Goal: Information Seeking & Learning: Learn about a topic

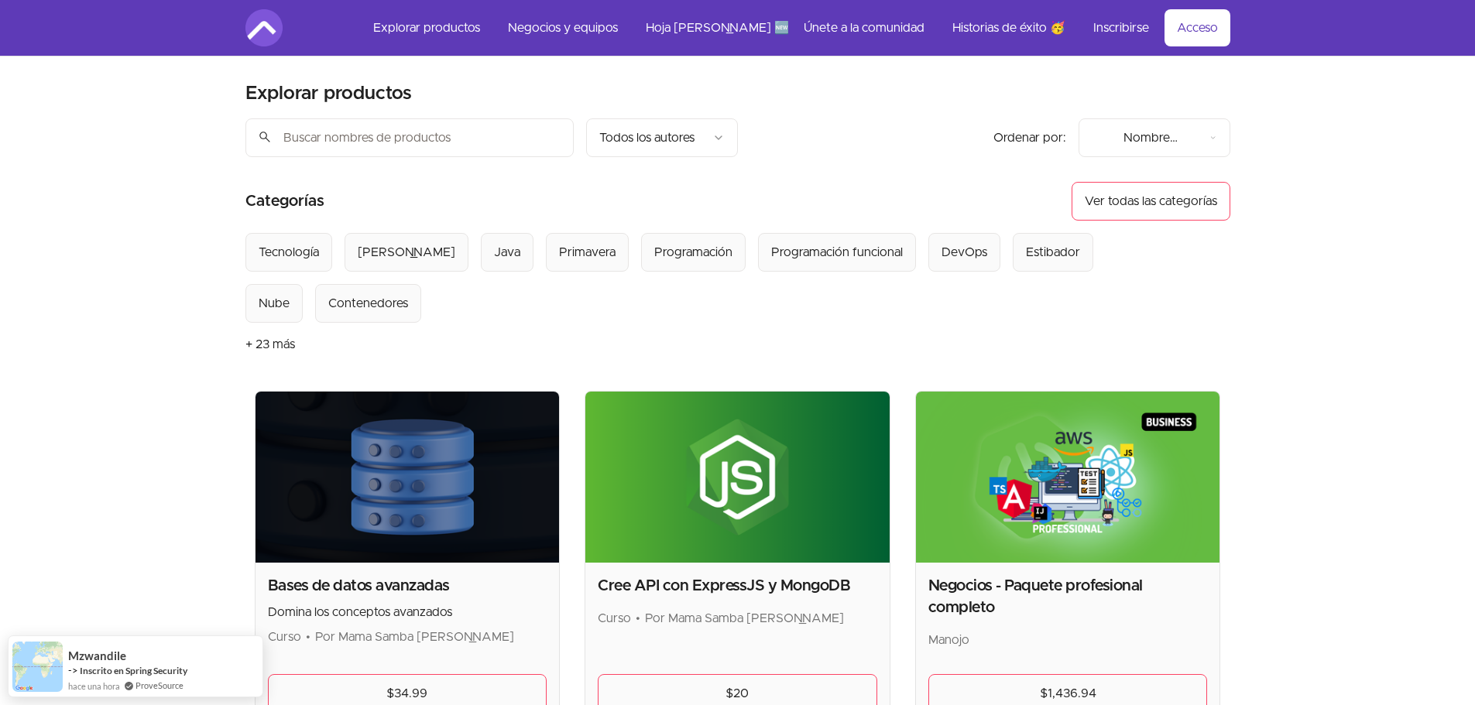
click at [458, 133] on input "search" at bounding box center [409, 137] width 328 height 39
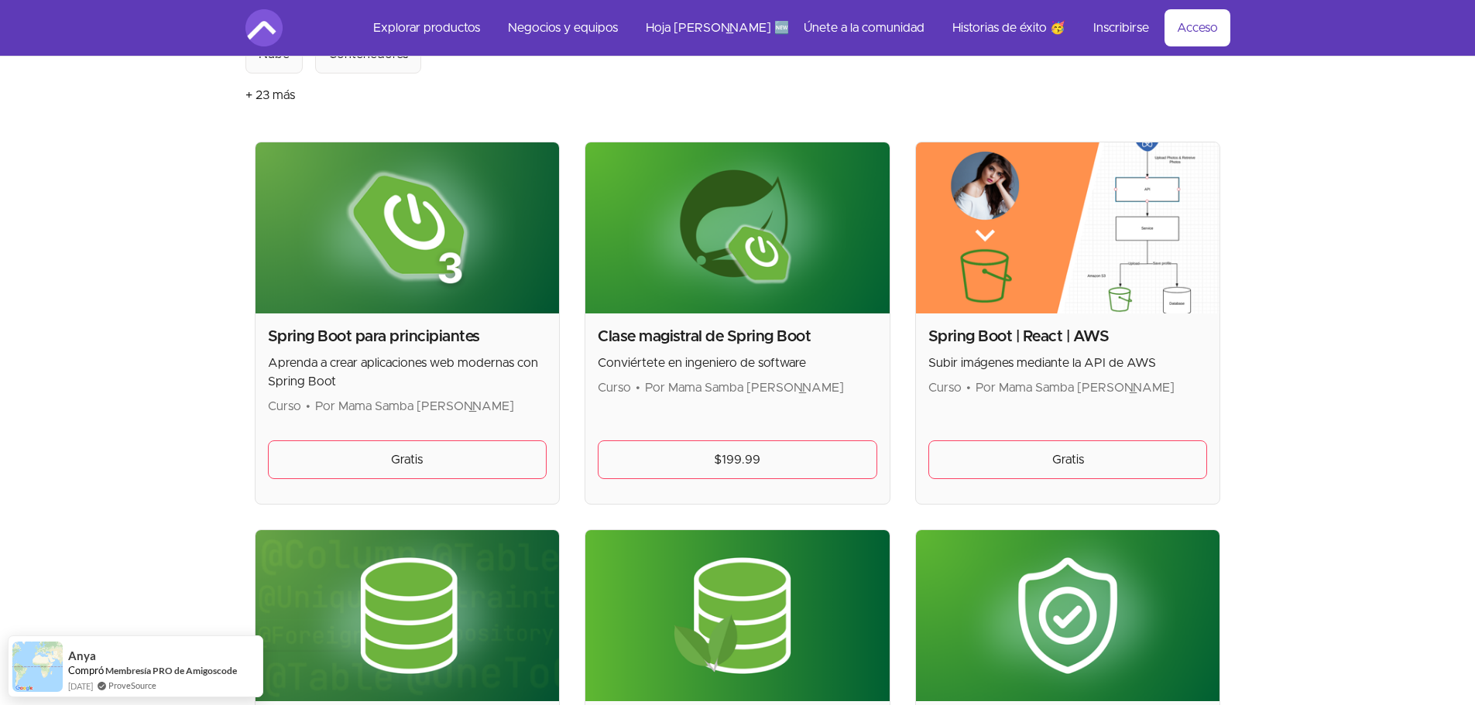
scroll to position [232, 0]
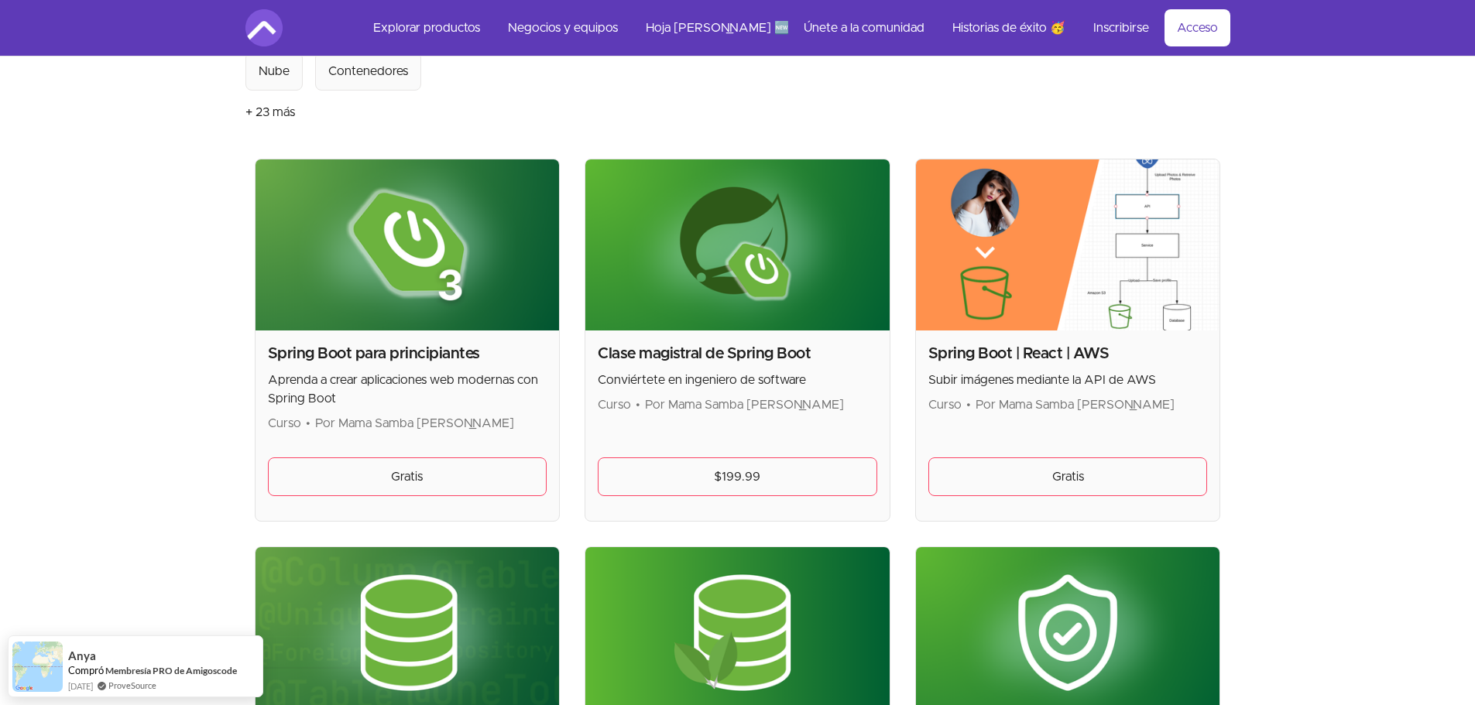
type input "spring"
click at [377, 349] on font "Spring Boot para principiantes" at bounding box center [374, 353] width 212 height 15
click at [405, 298] on img at bounding box center [408, 245] width 304 height 171
click at [437, 471] on link "Gratis" at bounding box center [408, 477] width 280 height 39
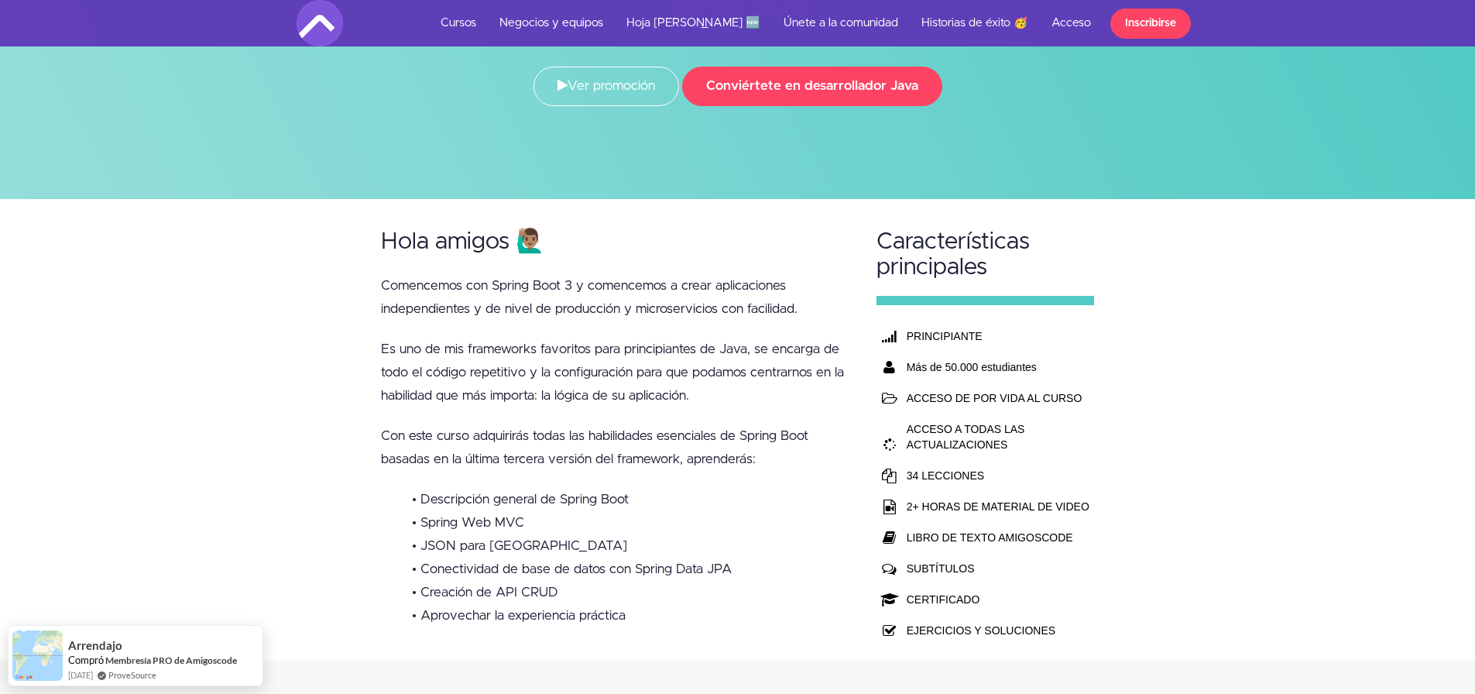
scroll to position [232, 0]
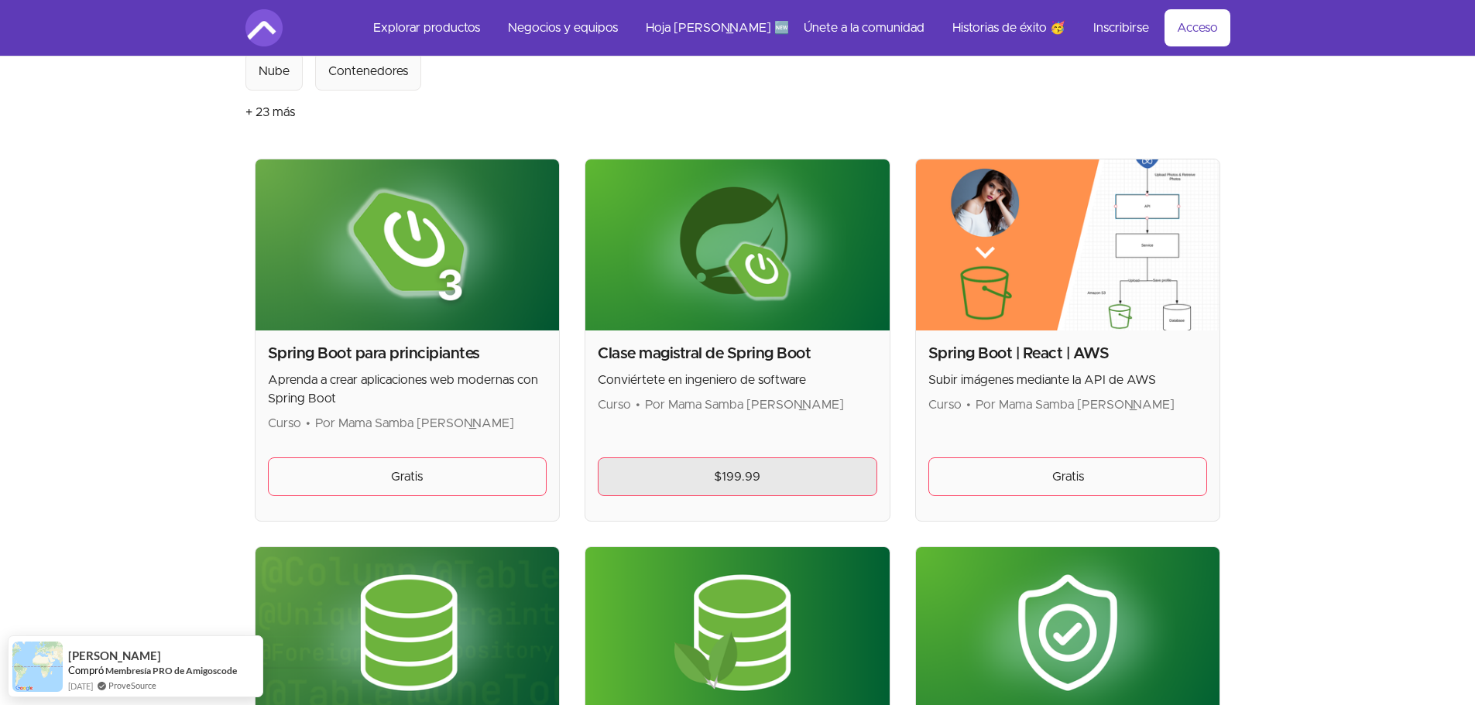
click at [673, 476] on link "$199.99" at bounding box center [738, 477] width 280 height 39
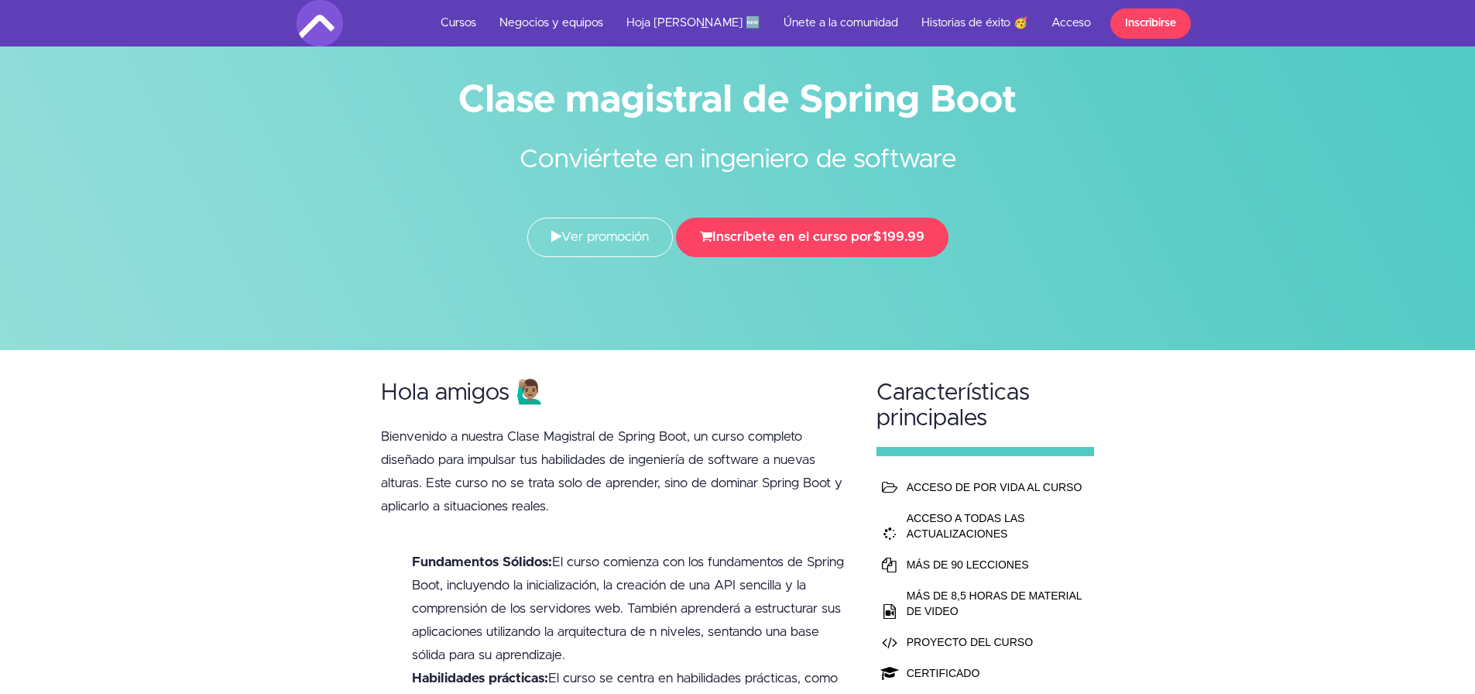
scroll to position [155, 0]
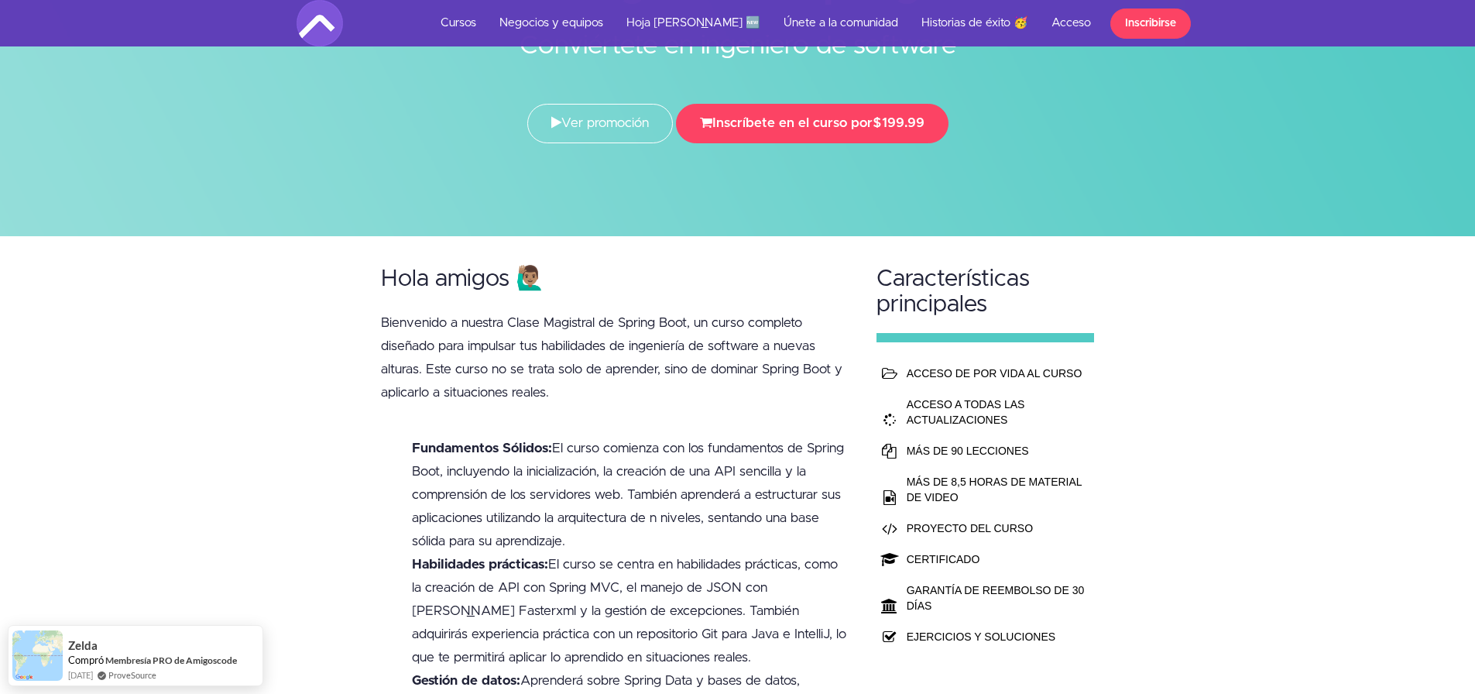
drag, startPoint x: 610, startPoint y: 437, endPoint x: 530, endPoint y: 390, distance: 93.0
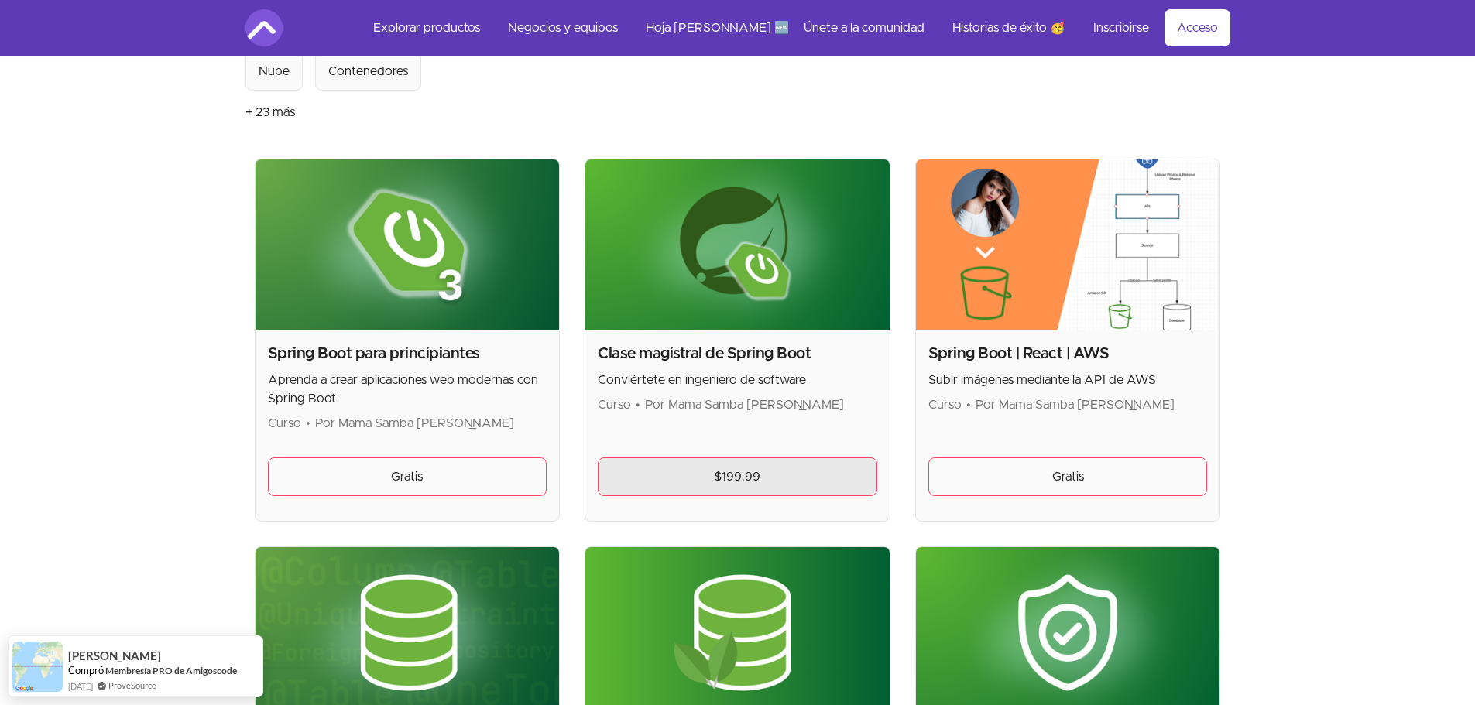
click at [753, 492] on link "$199.99" at bounding box center [738, 477] width 280 height 39
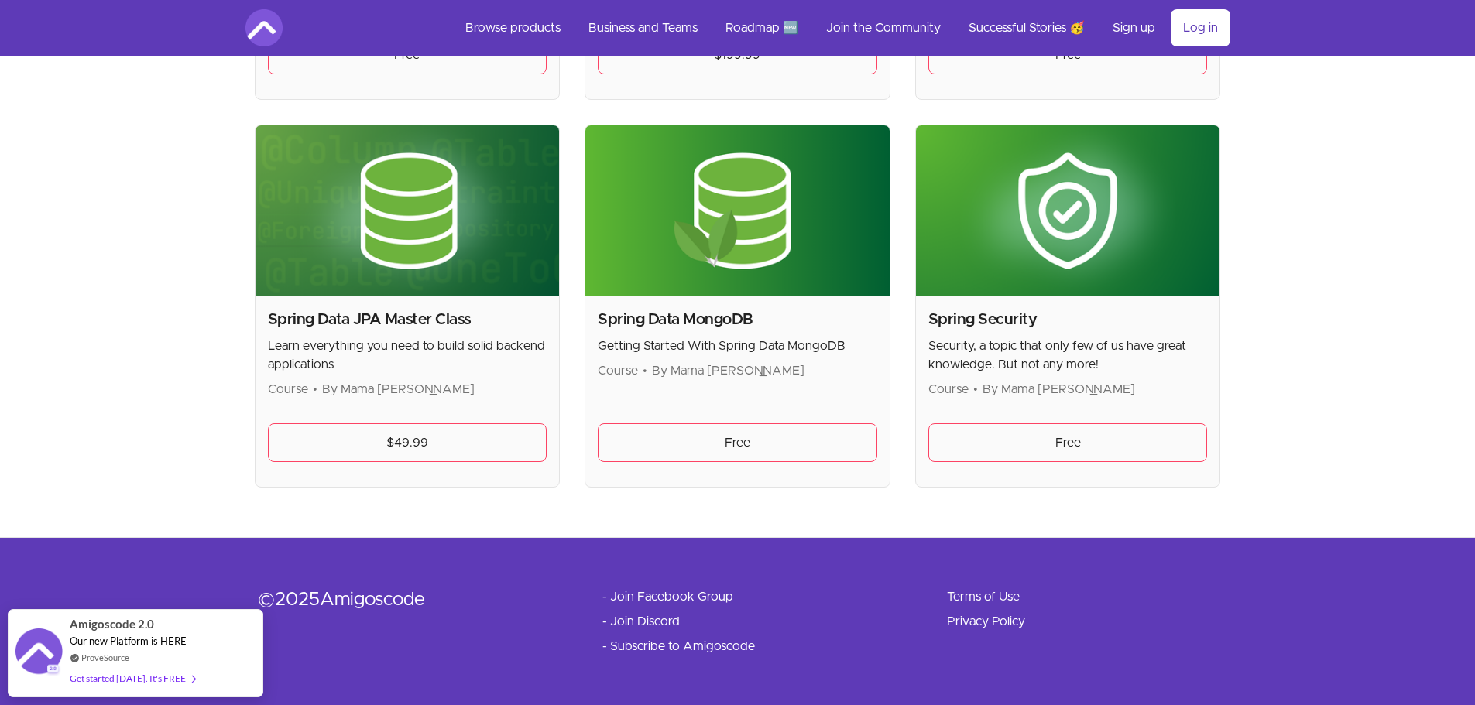
scroll to position [654, 0]
click at [1327, 227] on div "Skip to main content Main menu Includes navigation links and user settings Brow…" at bounding box center [737, 26] width 1475 height 1360
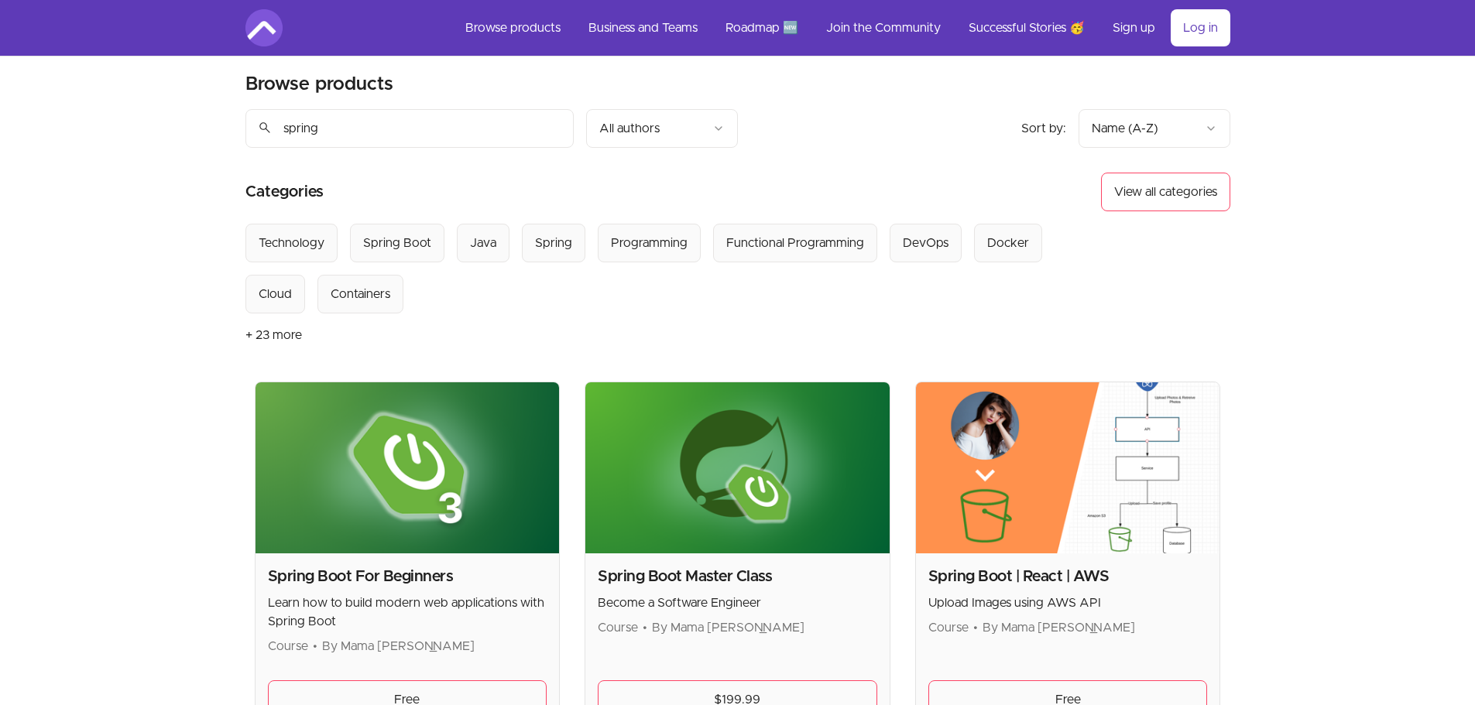
scroll to position [0, 0]
